Goal: Task Accomplishment & Management: Manage account settings

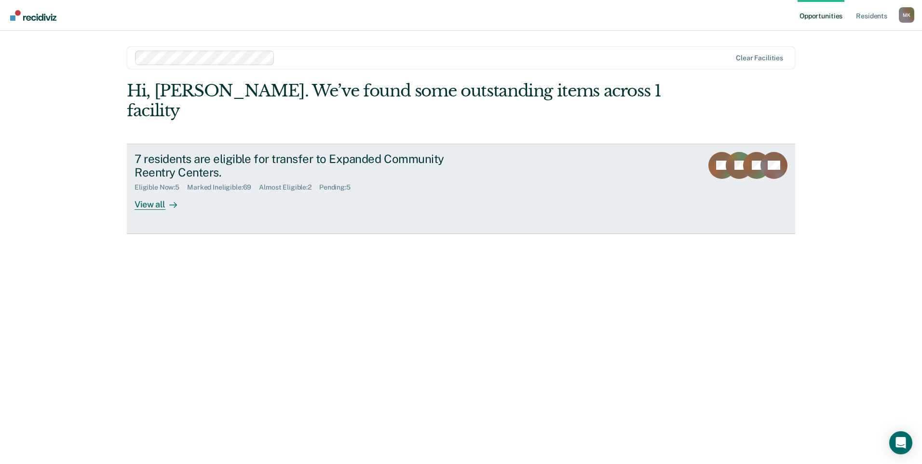
click at [352, 177] on div "7 residents are eligible for transfer to Expanded Community Reentry Centers. El…" at bounding box center [316, 181] width 362 height 58
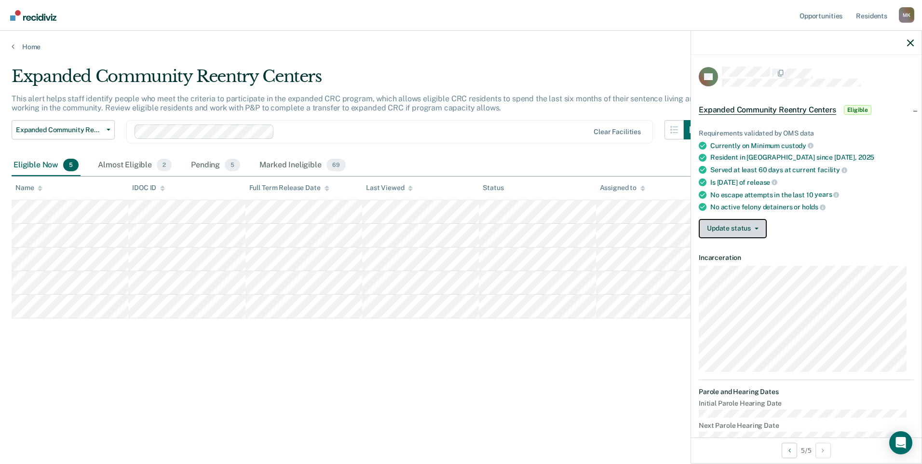
click at [758, 236] on button "Update status" at bounding box center [733, 228] width 68 height 19
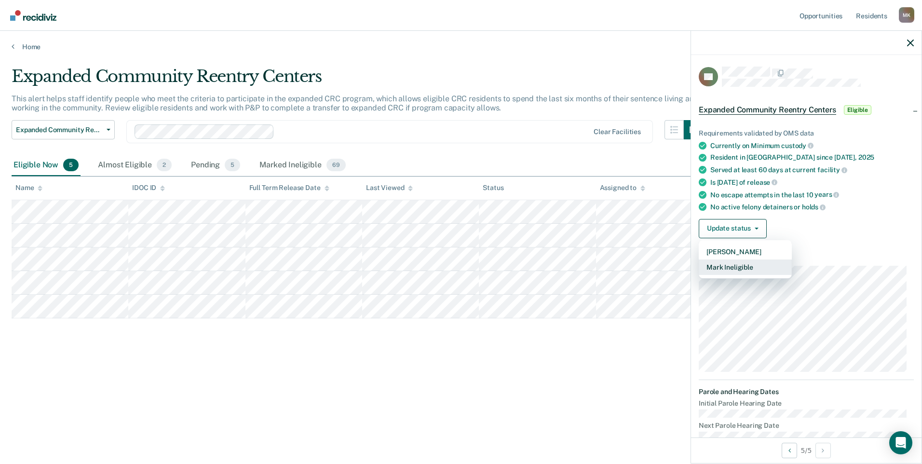
click at [751, 275] on button "Mark Ineligible" at bounding box center [745, 267] width 93 height 15
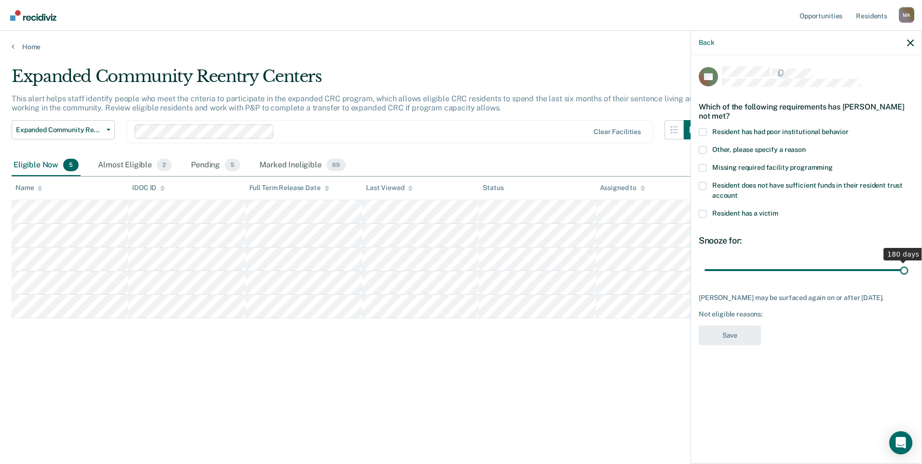
drag, startPoint x: 782, startPoint y: 270, endPoint x: 914, endPoint y: 288, distance: 133.9
type input "180"
click at [908, 278] on input "range" at bounding box center [807, 269] width 204 height 17
click at [702, 130] on span at bounding box center [703, 132] width 8 height 8
click at [849, 128] on input "Resident has had poor institutional behavior" at bounding box center [849, 128] width 0 height 0
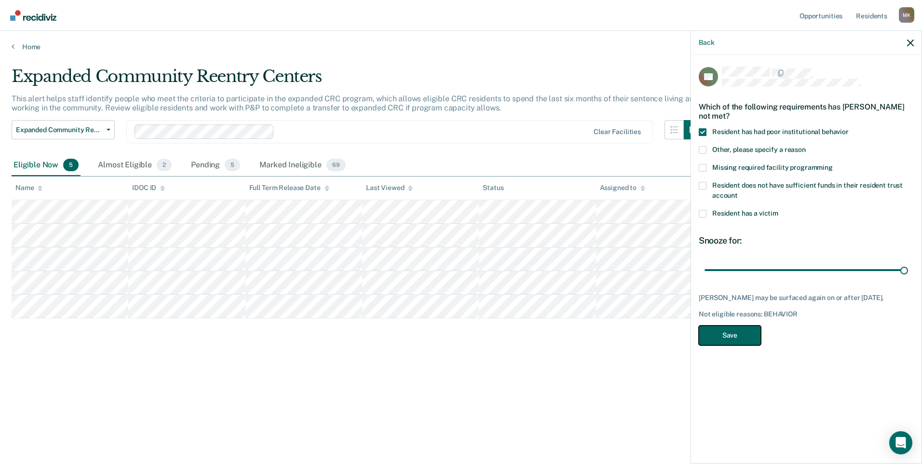
click at [729, 331] on button "Save" at bounding box center [730, 336] width 62 height 20
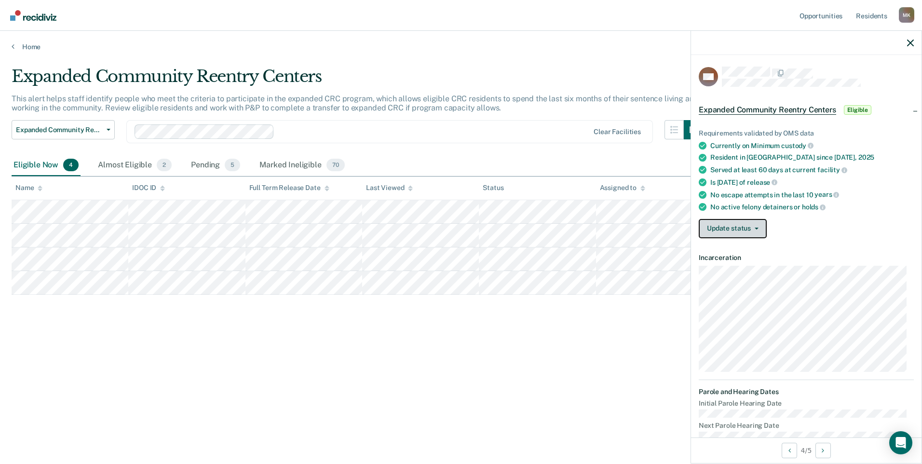
click at [741, 232] on button "Update status" at bounding box center [733, 228] width 68 height 19
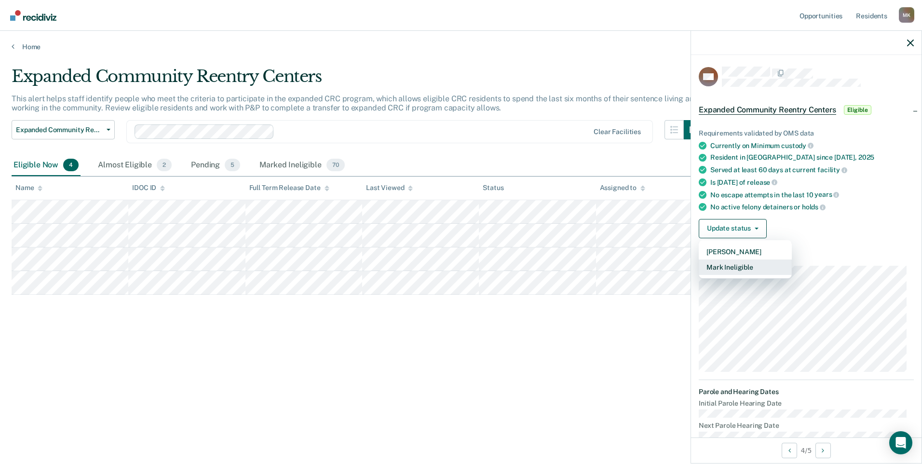
click at [729, 275] on button "Mark Ineligible" at bounding box center [745, 267] width 93 height 15
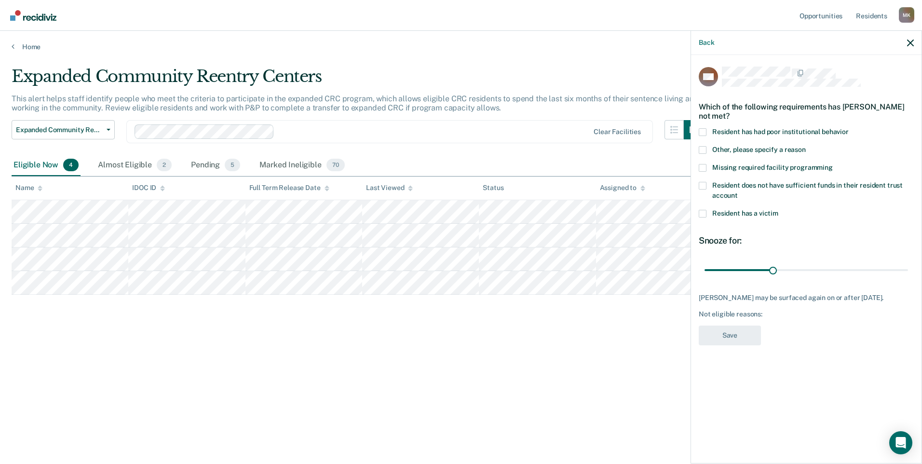
click at [716, 189] on label "Resident does not have sufficient funds in their resident trust account" at bounding box center [806, 192] width 215 height 20
click at [738, 192] on input "Resident does not have sufficient funds in their resident trust account" at bounding box center [738, 192] width 0 height 0
click at [754, 344] on button "Save" at bounding box center [730, 336] width 62 height 20
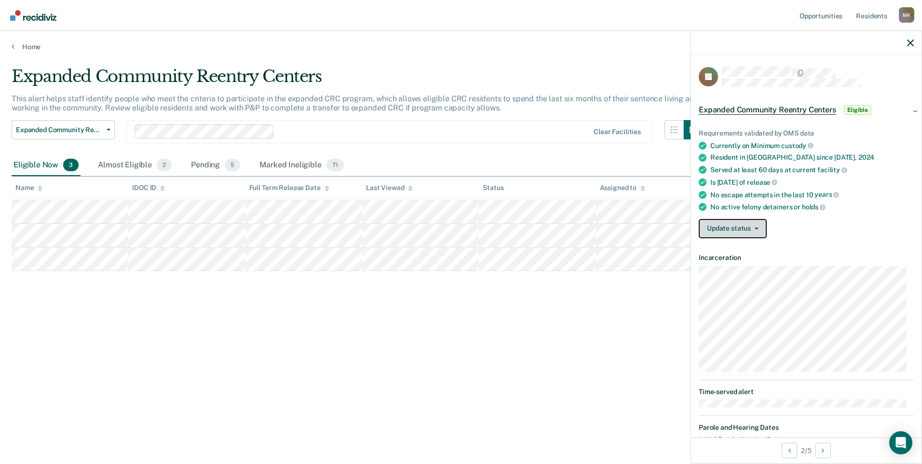
click at [739, 238] on button "Update status" at bounding box center [733, 228] width 68 height 19
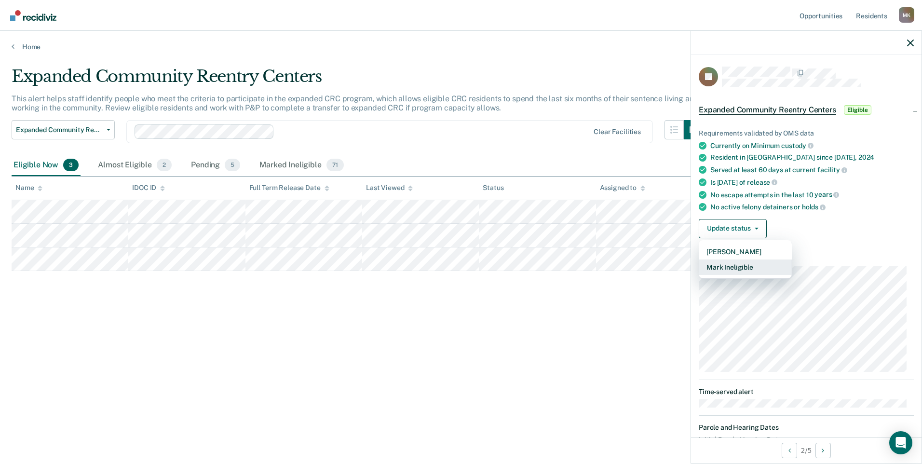
click at [727, 275] on button "Mark Ineligible" at bounding box center [745, 267] width 93 height 15
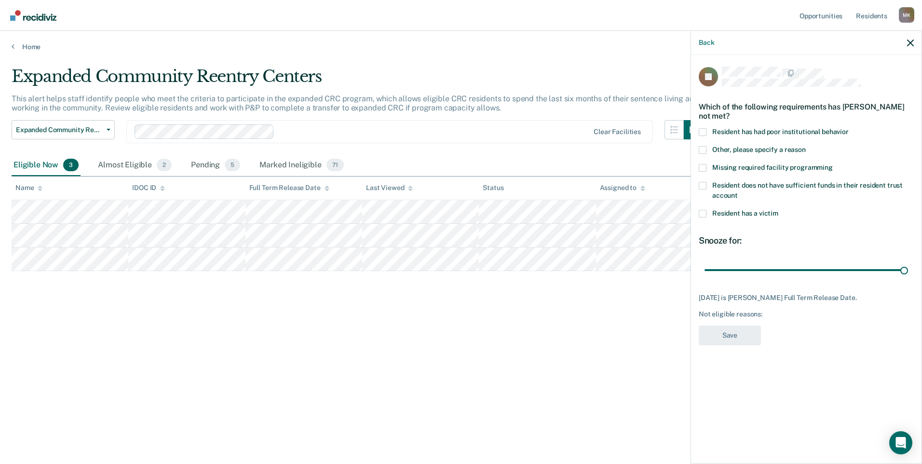
click at [704, 149] on span at bounding box center [703, 150] width 8 height 8
click at [806, 146] on input "Other, please specify a reason" at bounding box center [806, 146] width 0 height 0
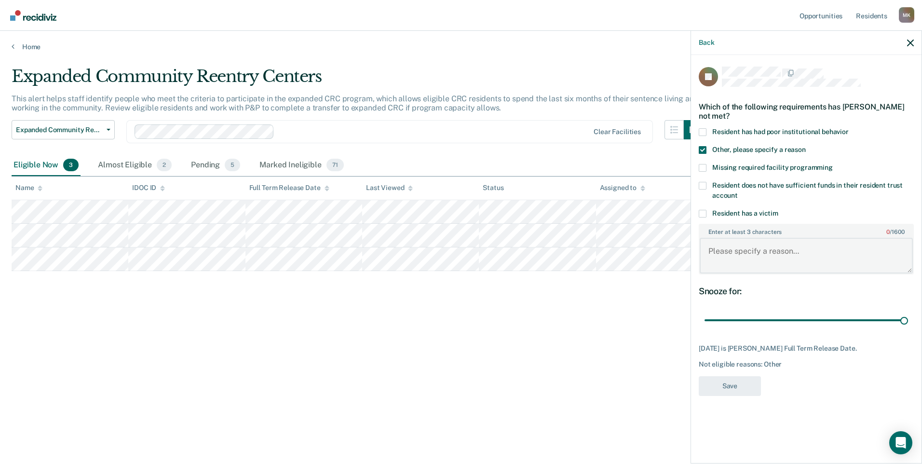
click at [756, 252] on textarea "Enter at least 3 characters 0 / 1600" at bounding box center [806, 256] width 213 height 36
type textarea "Denied by D5 P&P due to active warrant/detainer"
click at [706, 388] on button "Save" at bounding box center [730, 386] width 62 height 20
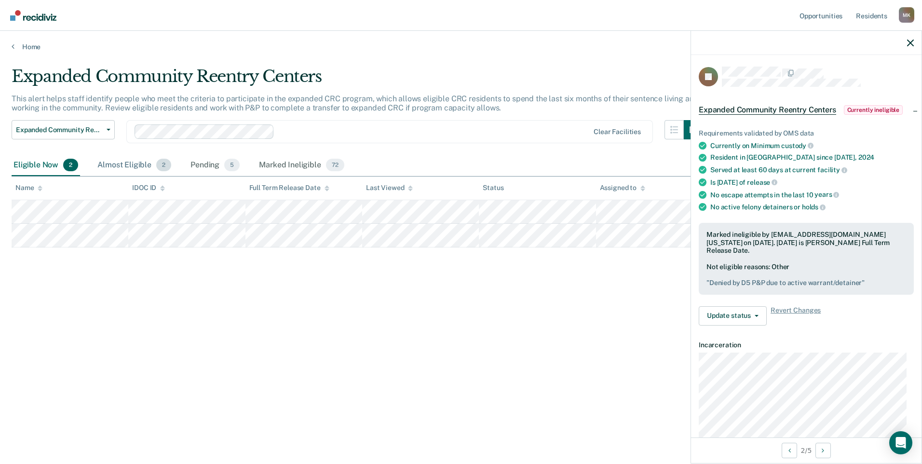
click at [123, 171] on div "Almost Eligible 2" at bounding box center [135, 165] width 78 height 21
click at [124, 164] on div "Almost Eligible 2" at bounding box center [135, 165] width 78 height 21
click at [203, 165] on div "Pending 5" at bounding box center [215, 165] width 53 height 21
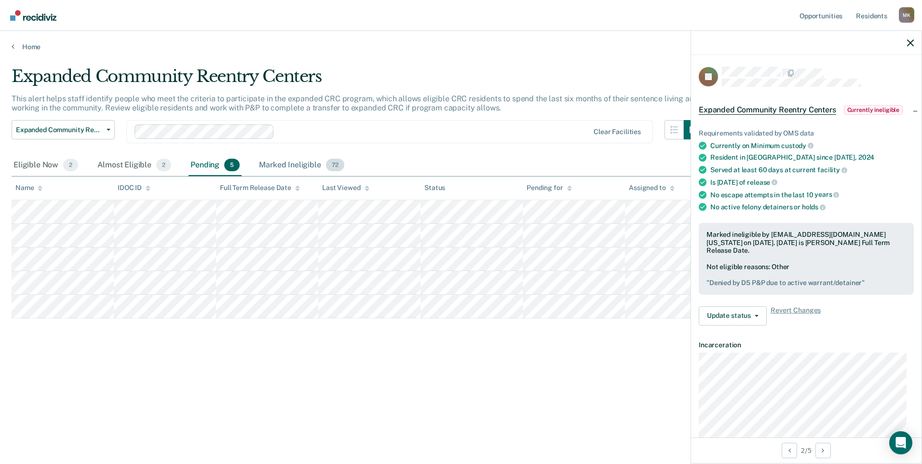
click at [309, 167] on div "Marked Ineligible 72" at bounding box center [301, 165] width 89 height 21
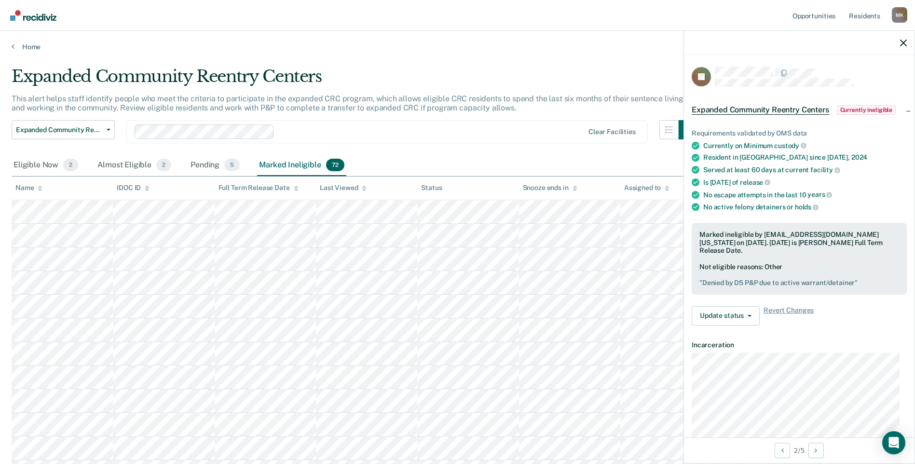
click at [36, 33] on div "Home" at bounding box center [457, 41] width 915 height 20
click at [34, 48] on link "Home" at bounding box center [458, 46] width 892 height 9
